Goal: Information Seeking & Learning: Stay updated

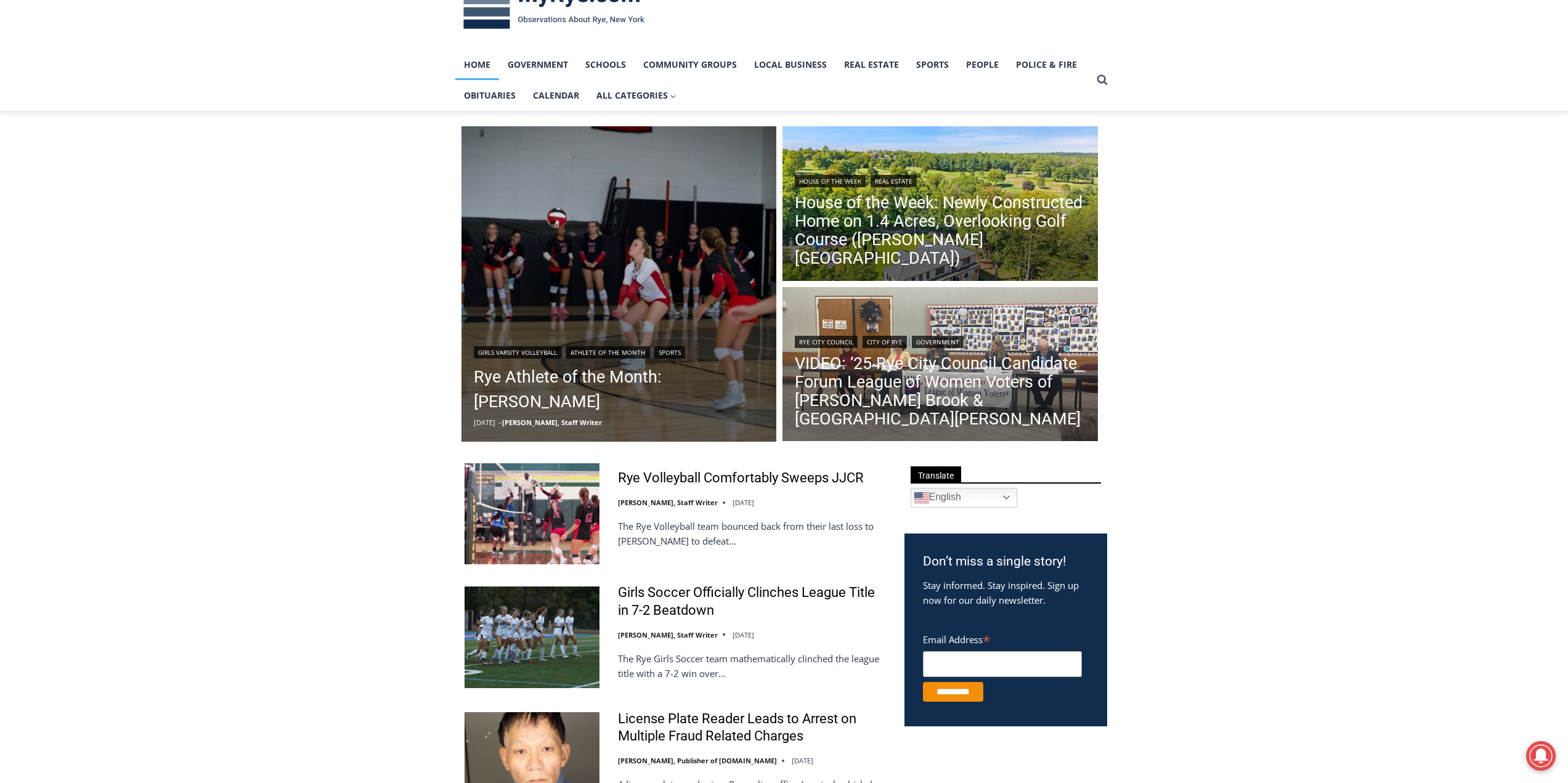
scroll to position [185, 0]
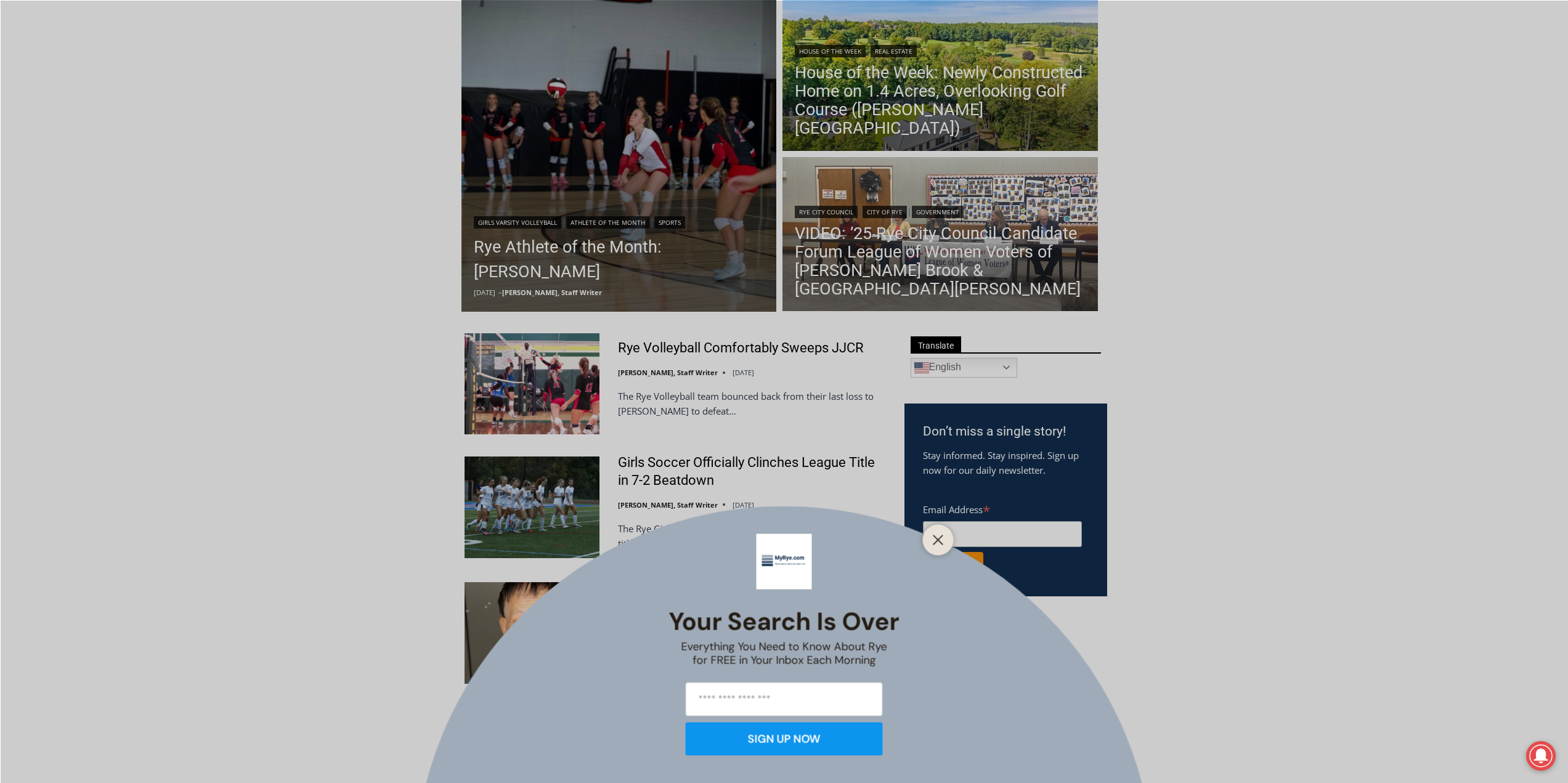
click at [670, 600] on div "Your Search is Over Everything You Need to Know About Rye for FREE in Your Inbo…" at bounding box center [784, 391] width 1568 height 783
click at [931, 547] on button "Close" at bounding box center [938, 540] width 17 height 17
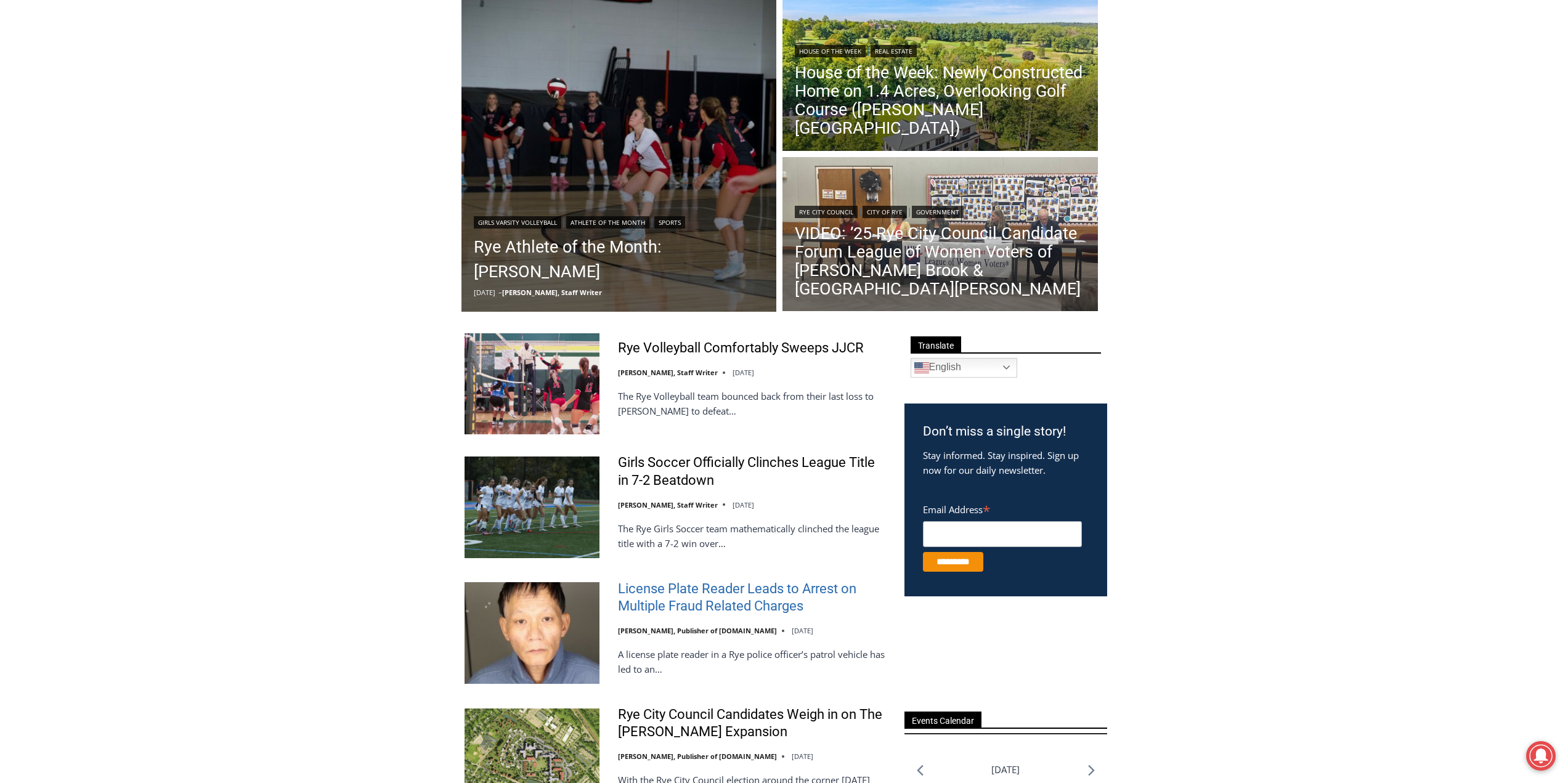
click at [671, 609] on link "License Plate Reader Leads to Arrest on Multiple Fraud Related Charges" at bounding box center [753, 598] width 270 height 35
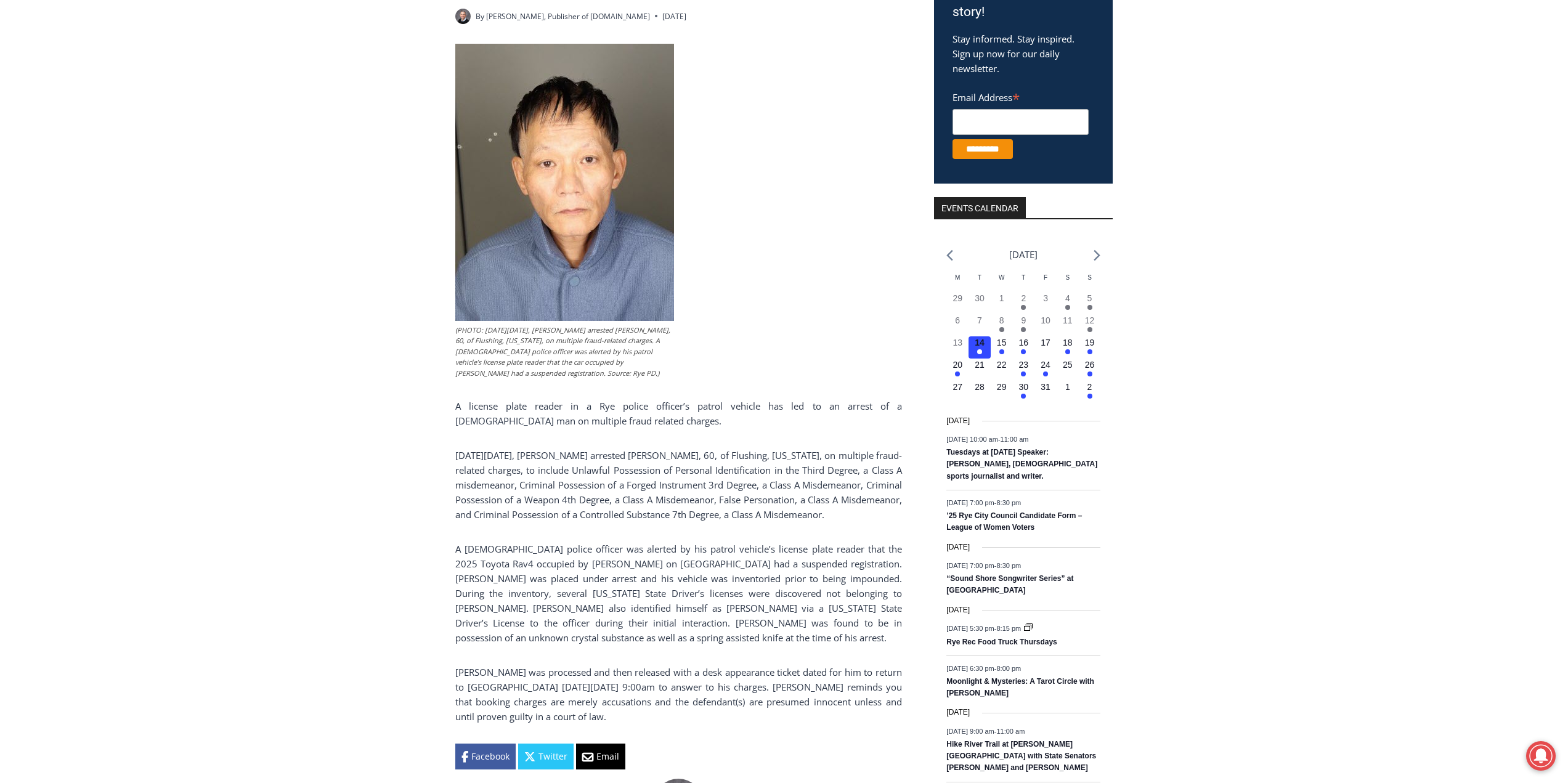
scroll to position [308, 0]
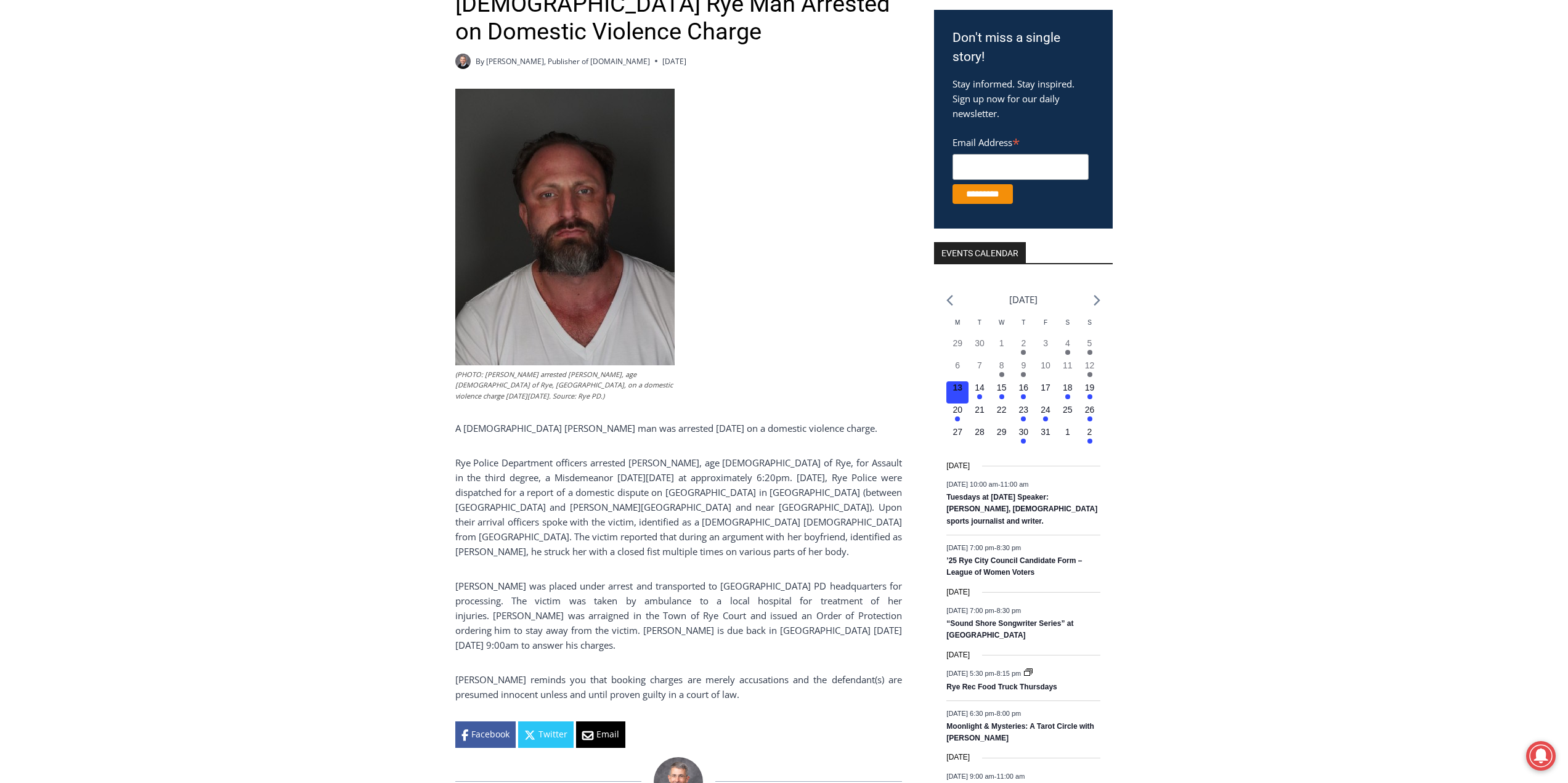
scroll to position [246, 0]
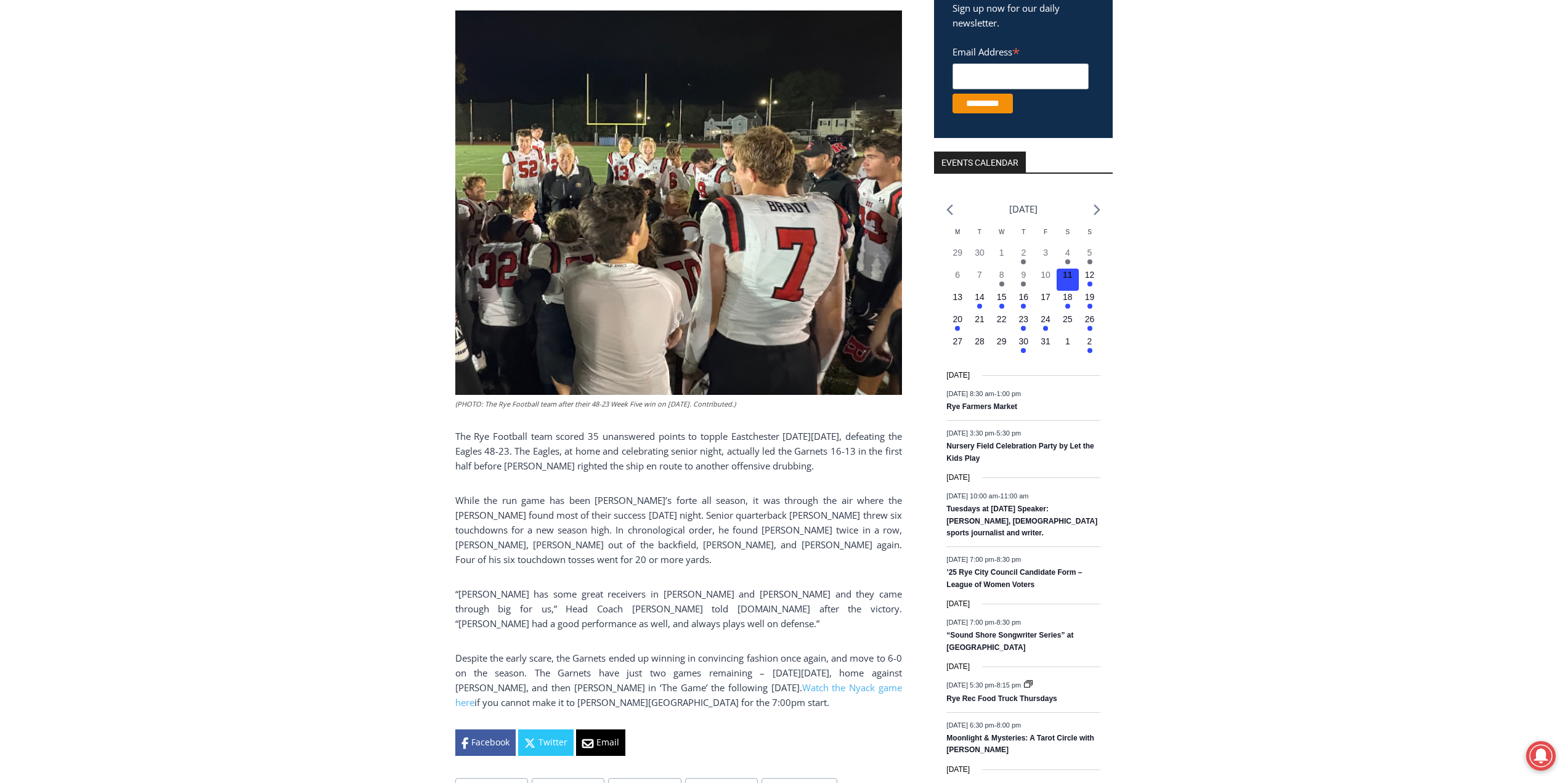
scroll to position [369, 0]
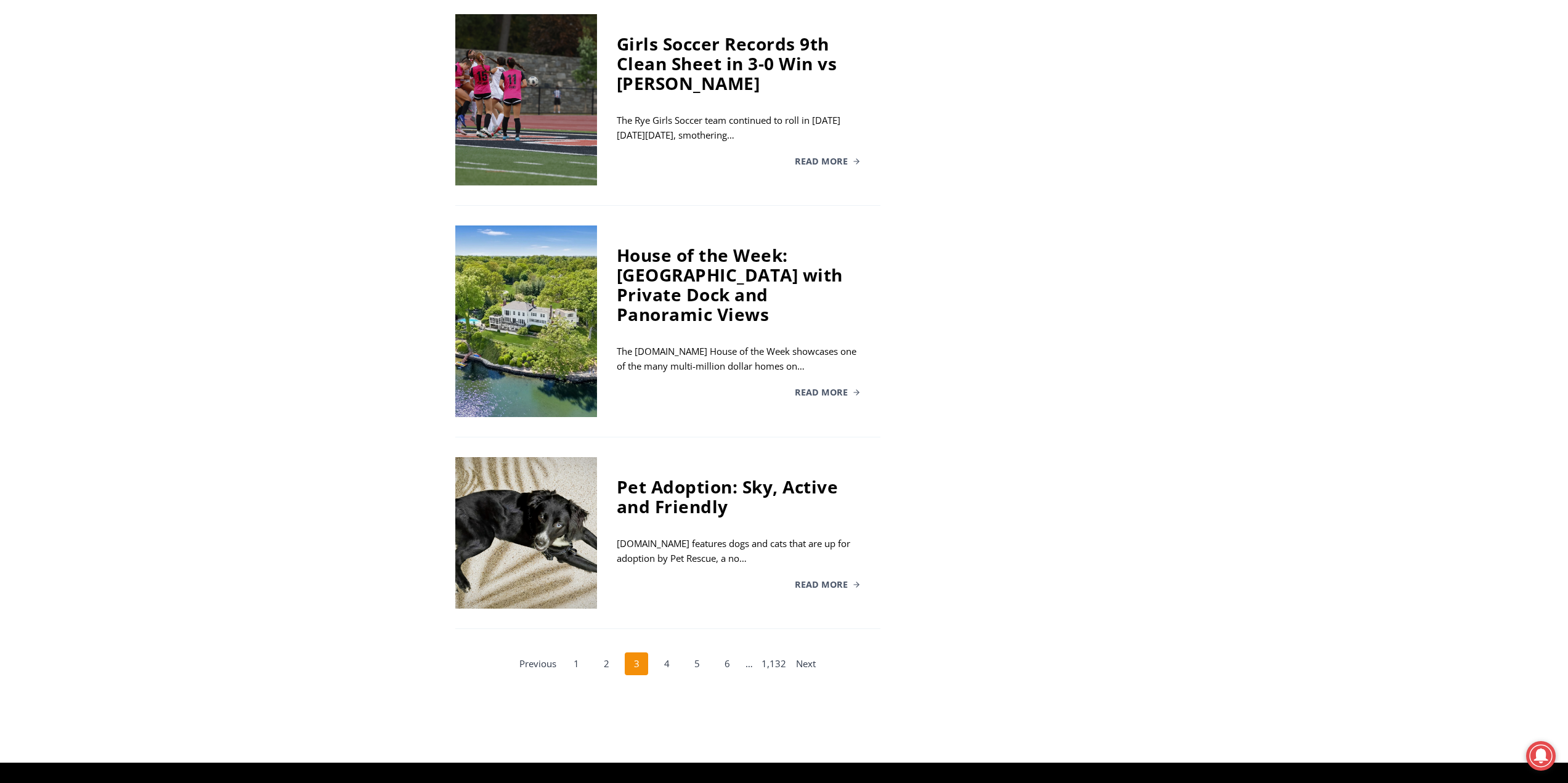
scroll to position [1848, 0]
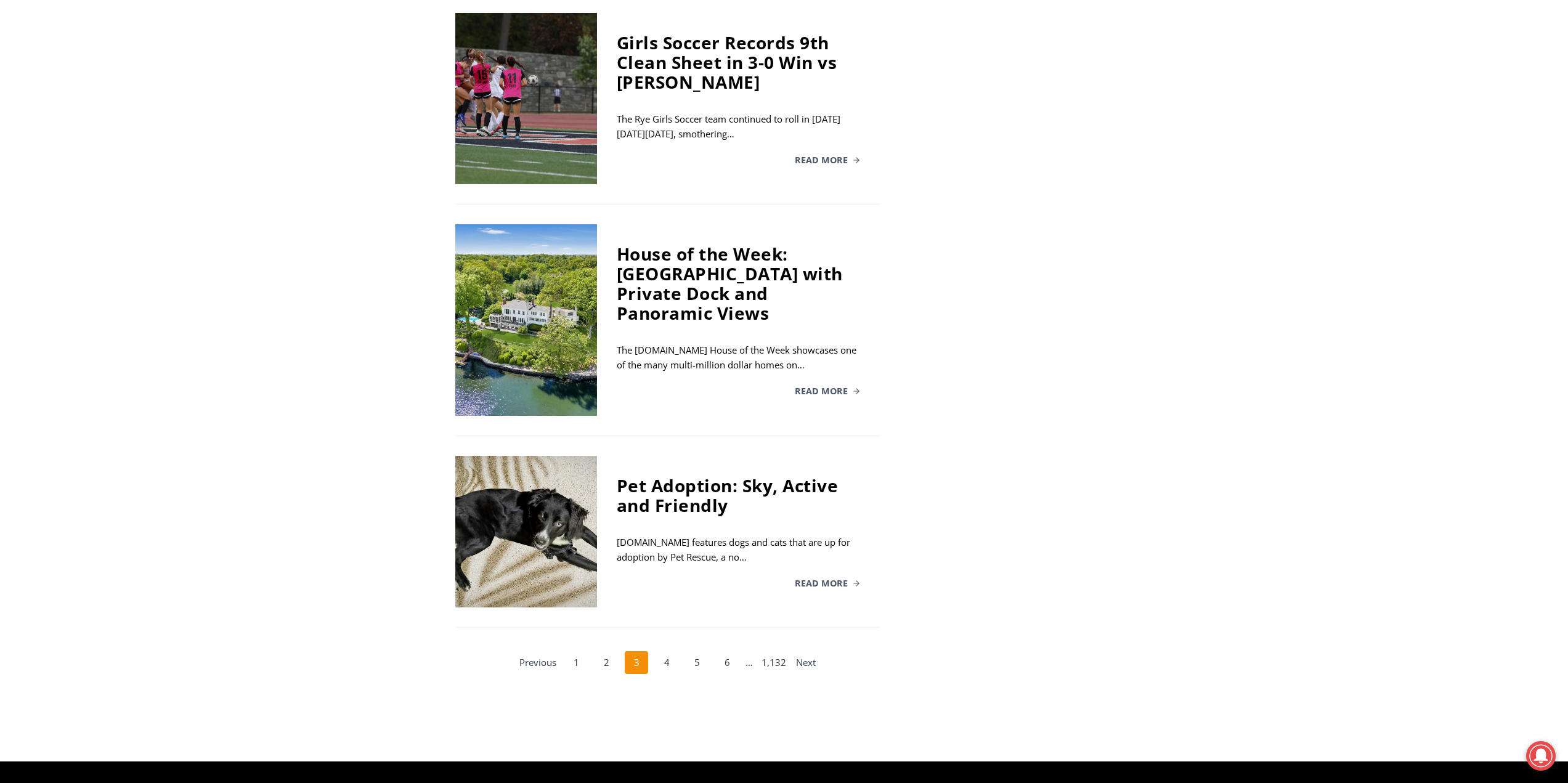
click at [741, 476] on div "Pet Adoption: Sky, Active and Friendly" at bounding box center [738, 495] width 244 height 40
click at [813, 562] on div "Pet Adoption: Sky, Active and Friendly MyRye.com features dogs and cats that ar…" at bounding box center [738, 531] width 283 height 151
click at [837, 579] on span "Read More" at bounding box center [821, 583] width 53 height 9
click at [665, 651] on link "4" at bounding box center [667, 663] width 24 height 24
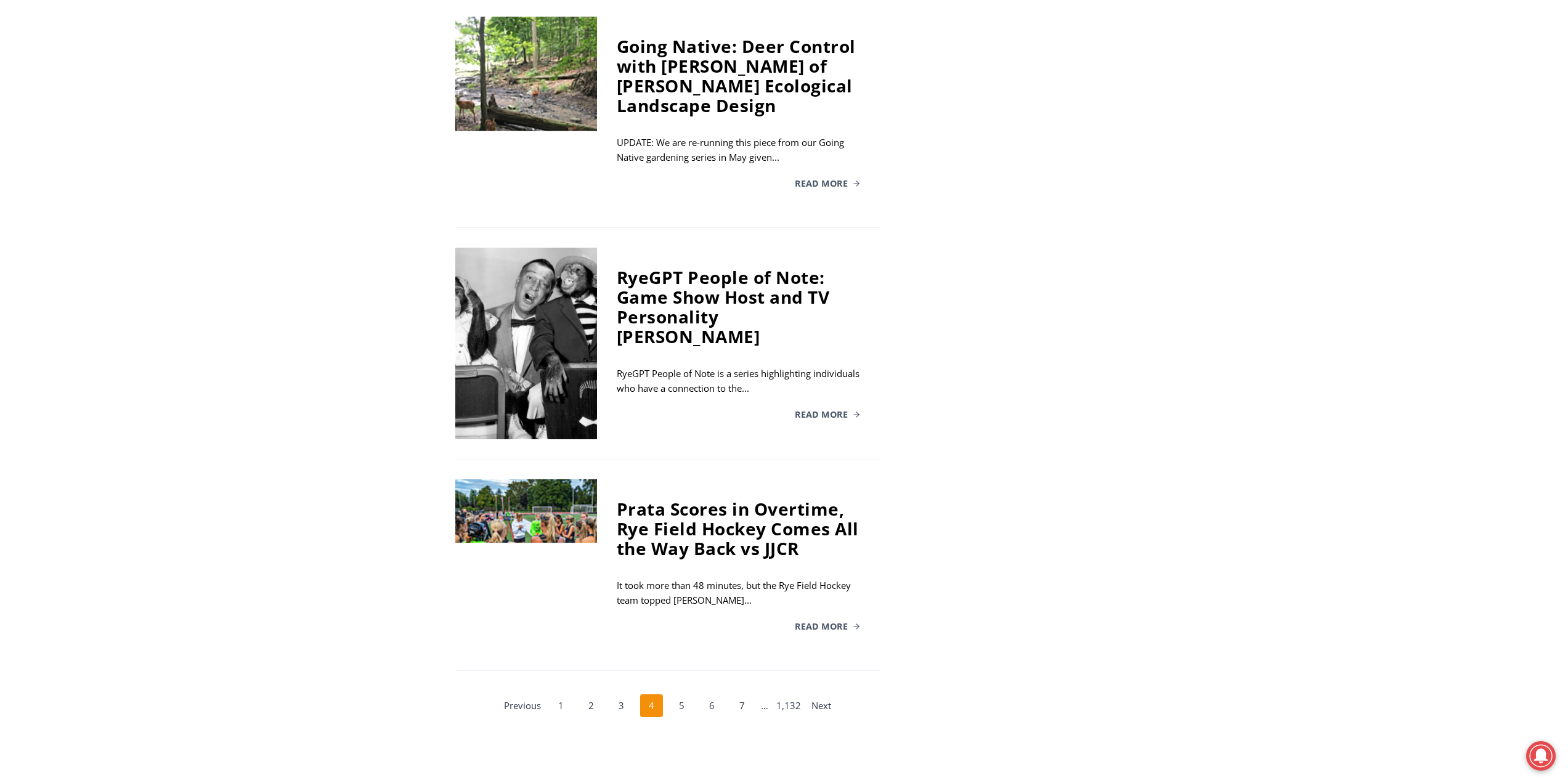
scroll to position [1817, 0]
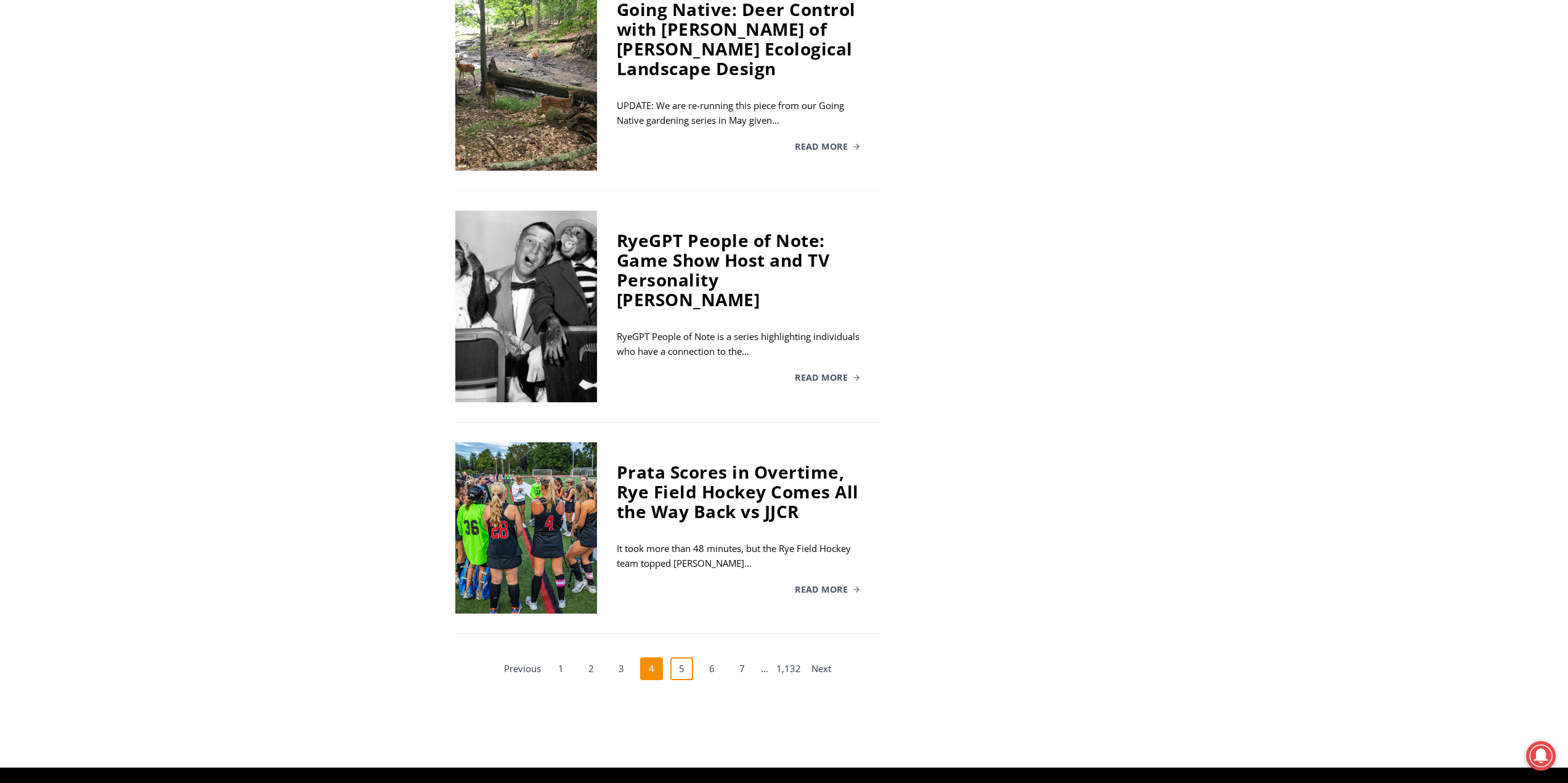
click at [681, 657] on link "5" at bounding box center [682, 669] width 24 height 24
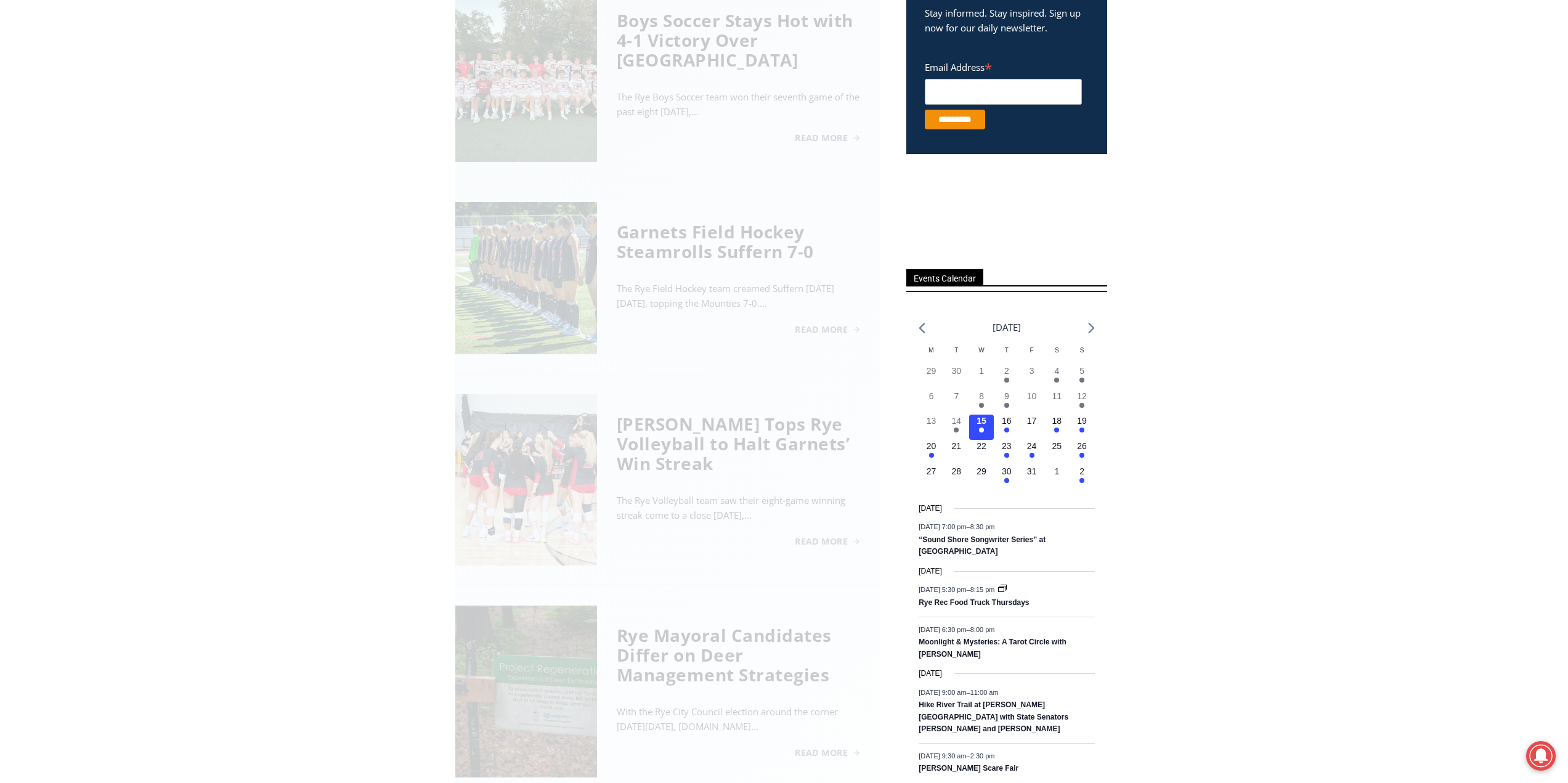
scroll to position [339, 0]
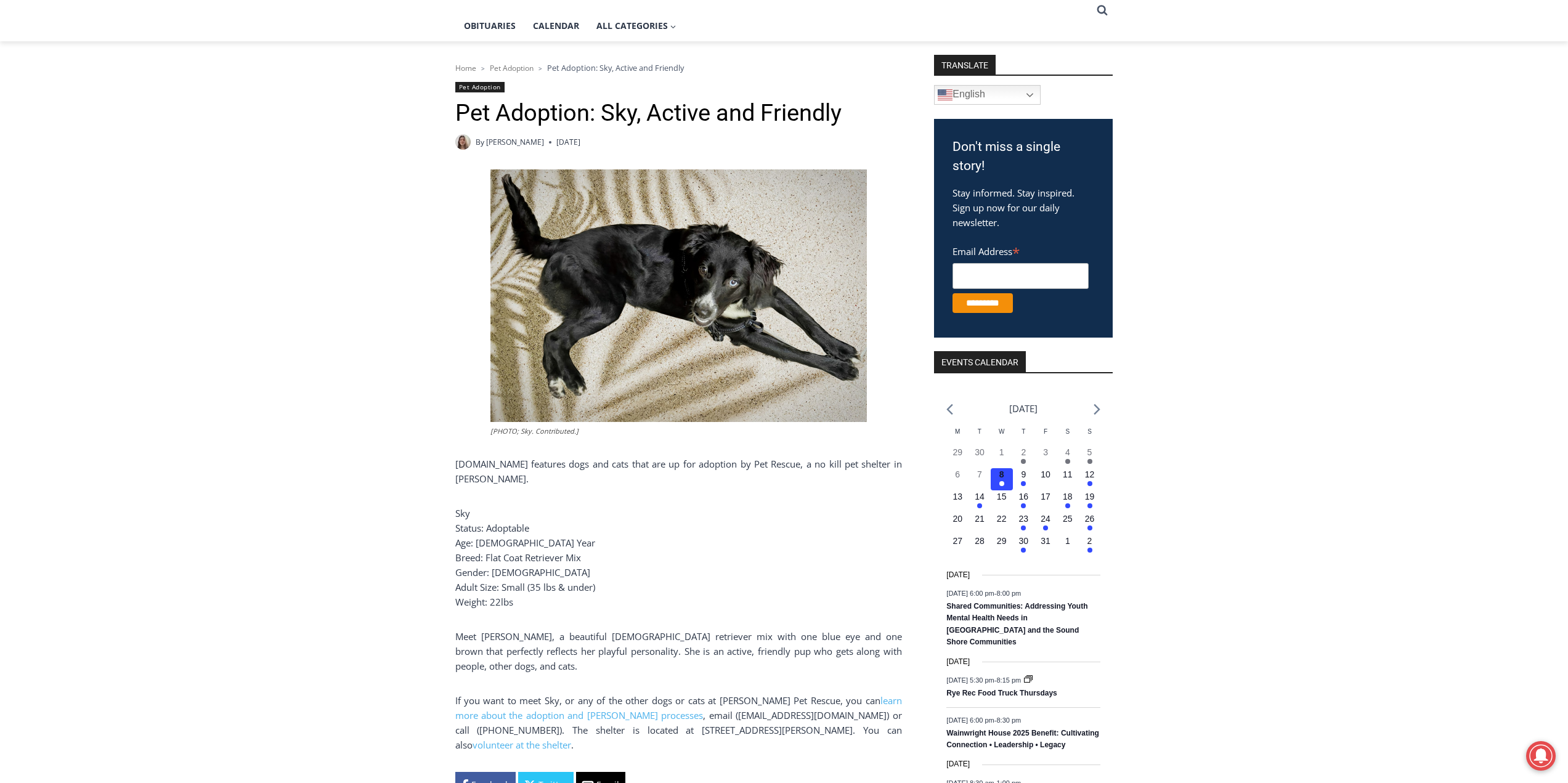
scroll to position [123, 0]
